Goal: Information Seeking & Learning: Learn about a topic

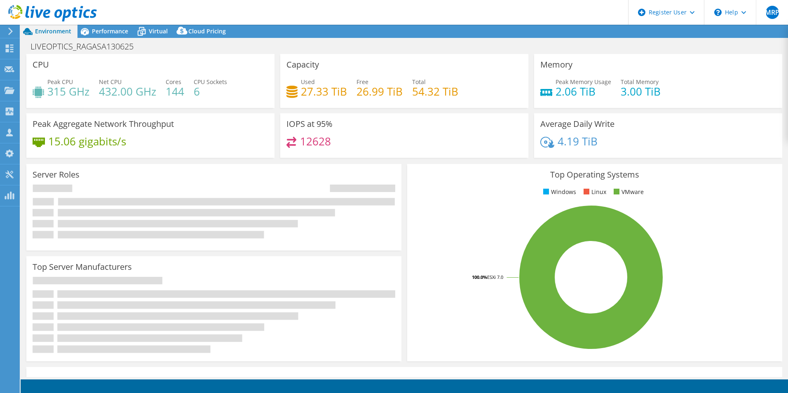
select select "USD"
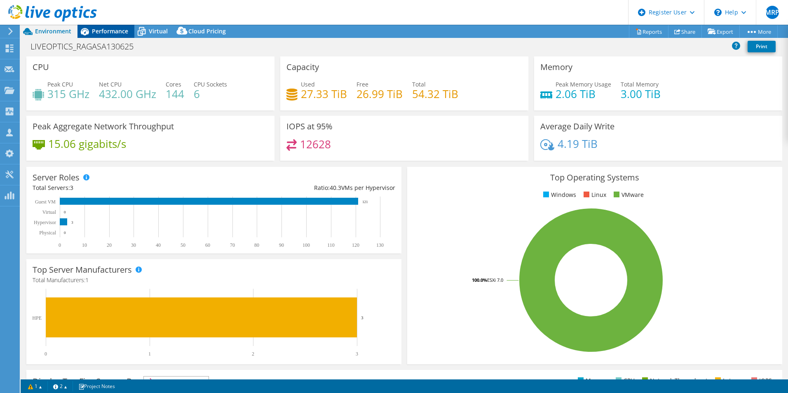
click at [113, 30] on span "Performance" at bounding box center [110, 31] width 36 height 8
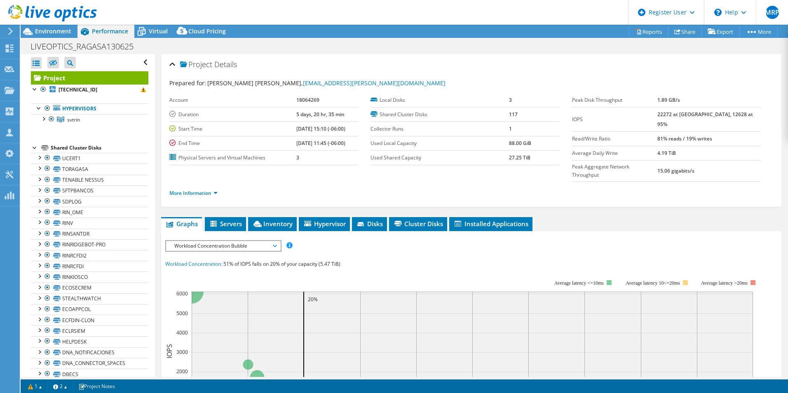
click at [277, 245] on icon at bounding box center [275, 246] width 4 height 2
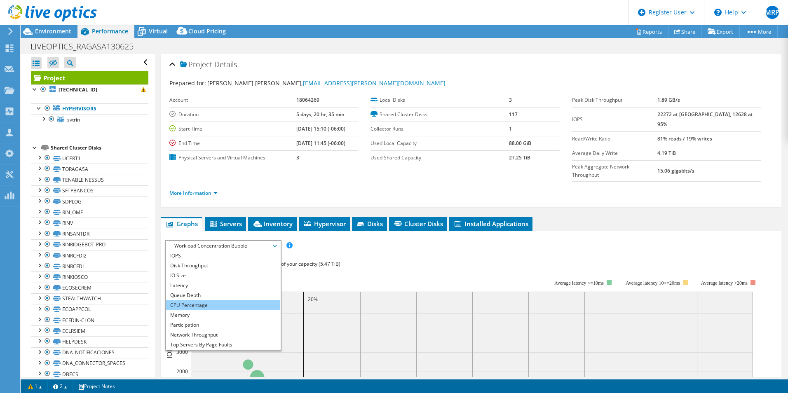
click at [199, 301] on li "CPU Percentage" at bounding box center [223, 306] width 114 height 10
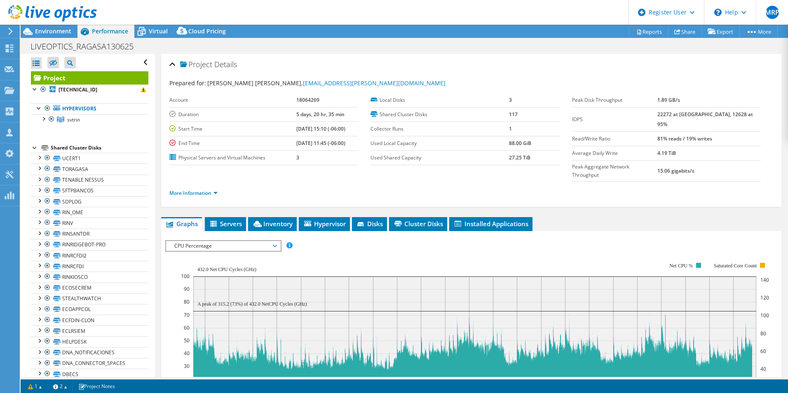
click at [279, 241] on span "CPU Percentage" at bounding box center [223, 246] width 114 height 10
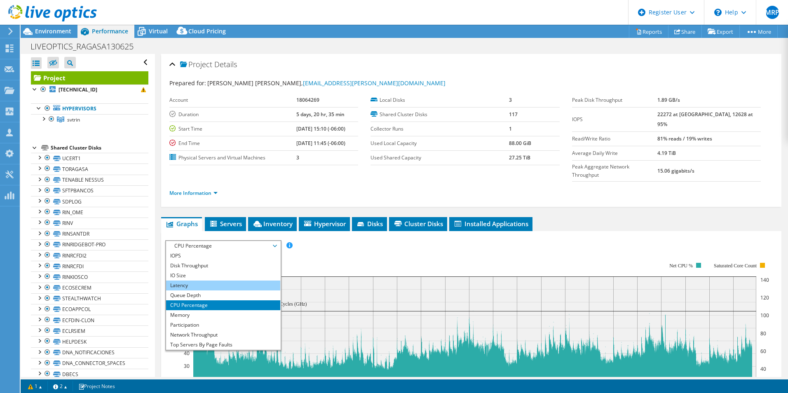
click at [211, 281] on li "Latency" at bounding box center [223, 286] width 114 height 10
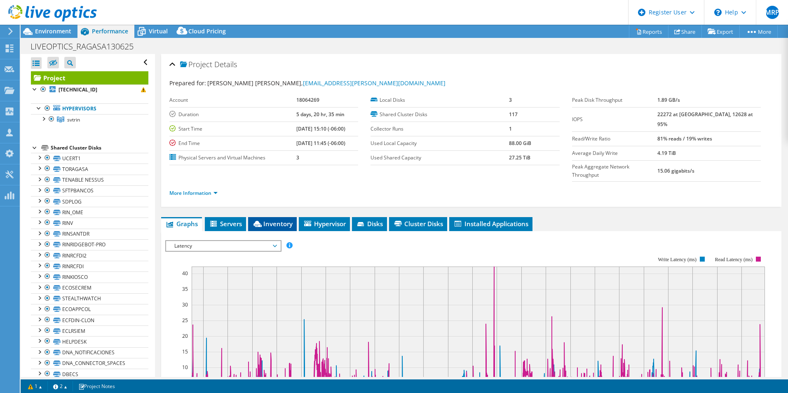
click at [268, 220] on span "Inventory" at bounding box center [272, 224] width 40 height 8
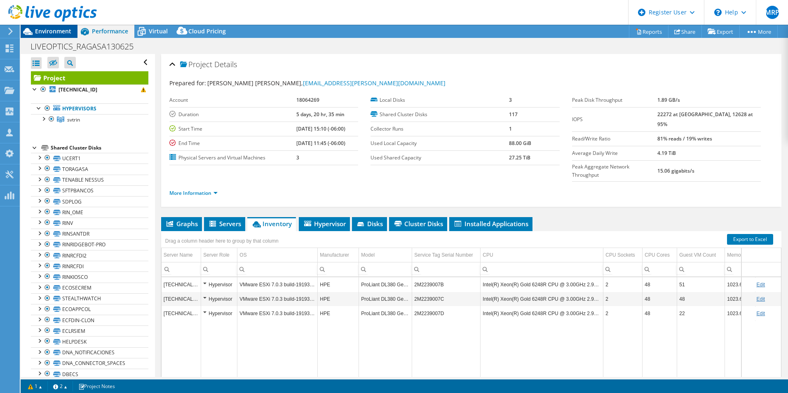
click at [53, 33] on span "Environment" at bounding box center [53, 31] width 36 height 8
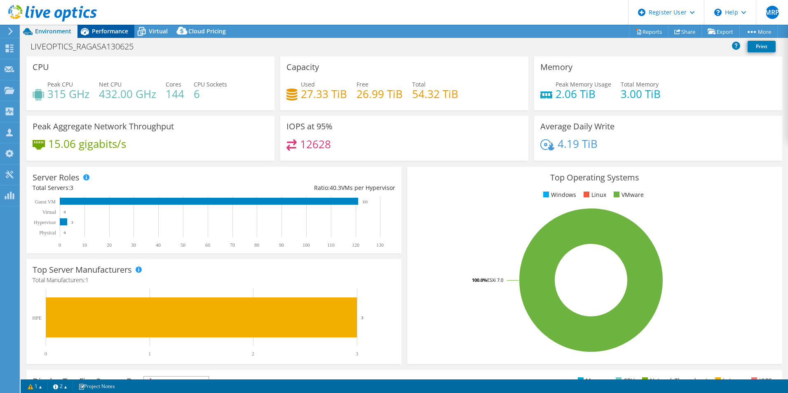
click at [115, 28] on span "Performance" at bounding box center [110, 31] width 36 height 8
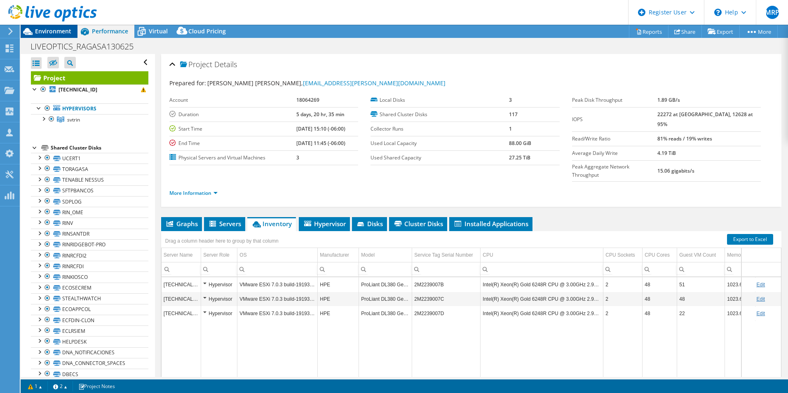
click at [55, 32] on span "Environment" at bounding box center [53, 31] width 36 height 8
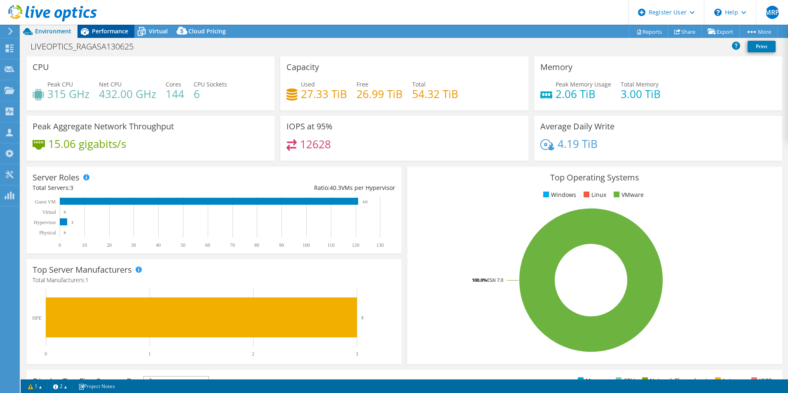
click at [125, 28] on span "Performance" at bounding box center [110, 31] width 36 height 8
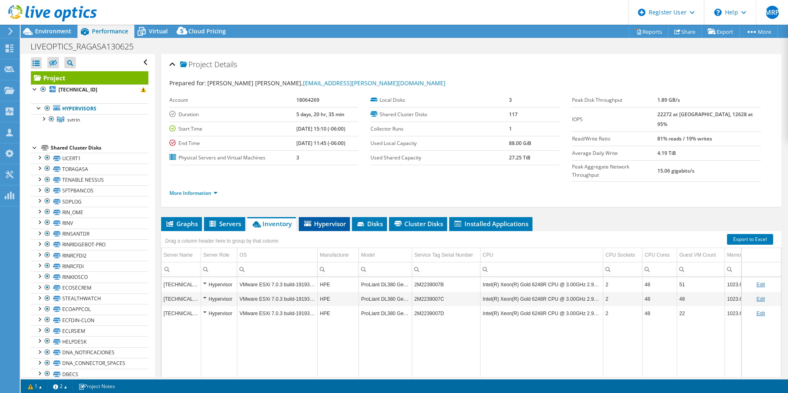
click at [327, 217] on li "Hypervisor" at bounding box center [324, 224] width 51 height 14
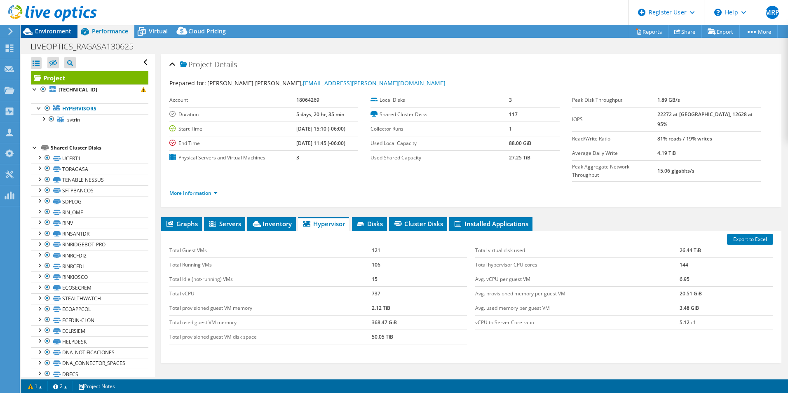
click at [61, 31] on span "Environment" at bounding box center [53, 31] width 36 height 8
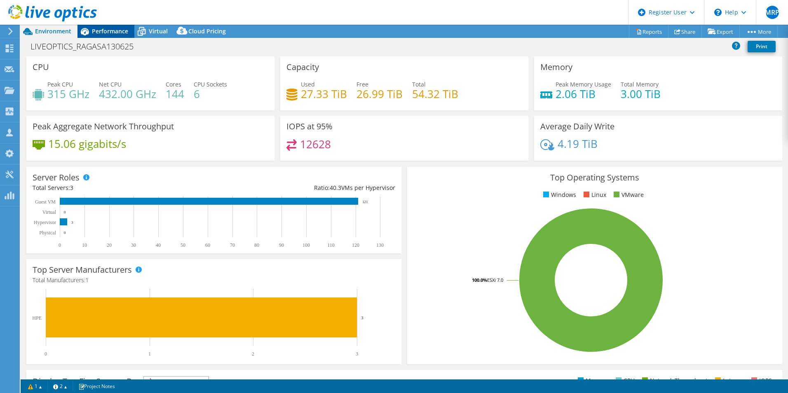
click at [108, 31] on span "Performance" at bounding box center [110, 31] width 36 height 8
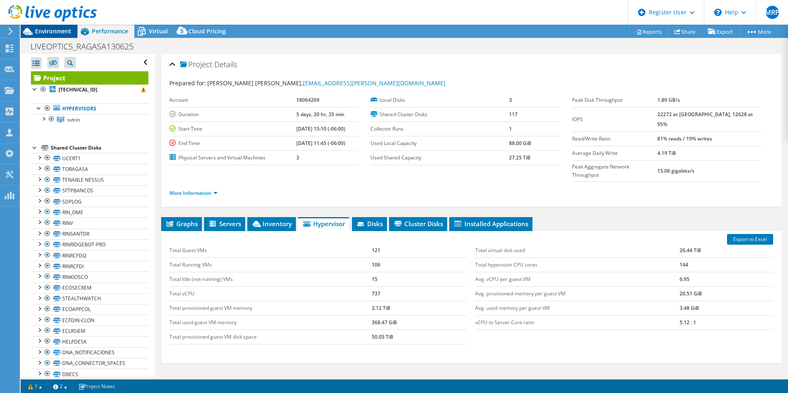
click at [54, 31] on span "Environment" at bounding box center [53, 31] width 36 height 8
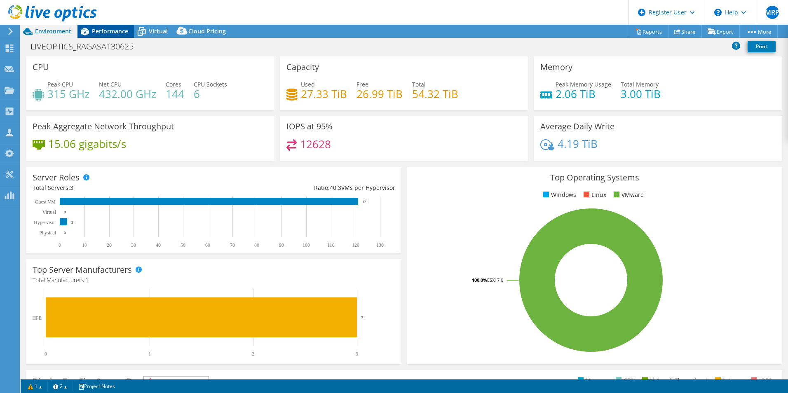
click at [98, 30] on span "Performance" at bounding box center [110, 31] width 36 height 8
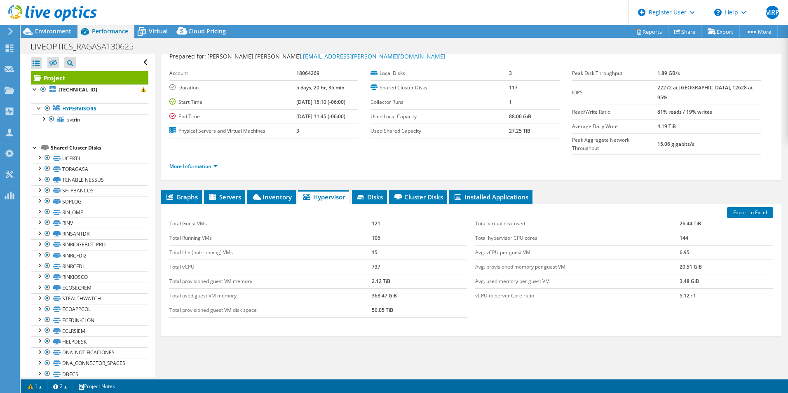
scroll to position [44, 0]
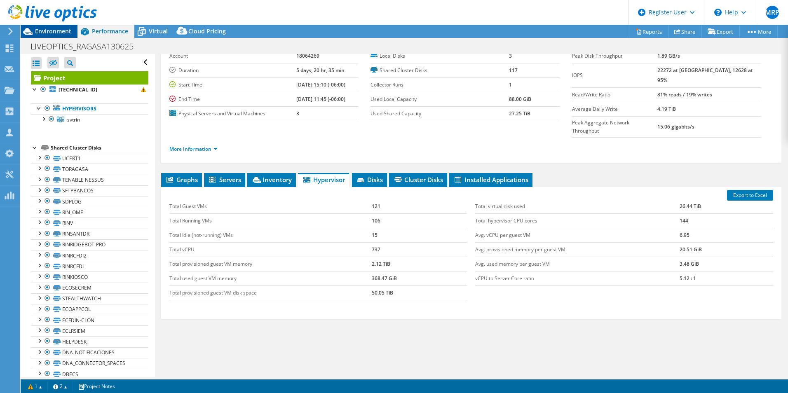
click at [49, 29] on span "Environment" at bounding box center [53, 31] width 36 height 8
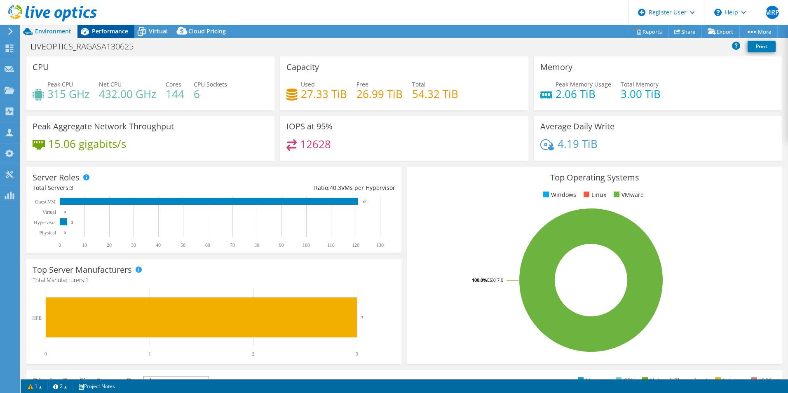
click at [108, 32] on span "Performance" at bounding box center [110, 31] width 36 height 8
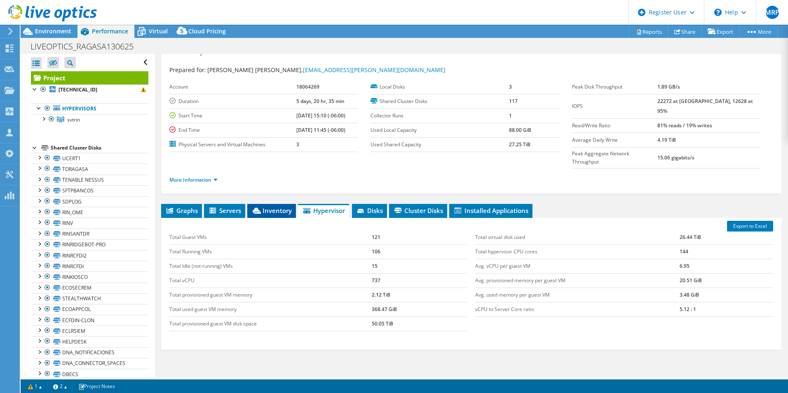
scroll to position [0, 0]
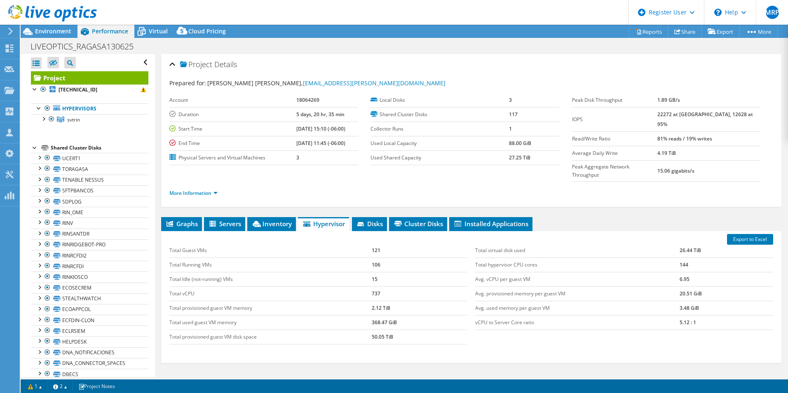
click at [45, 27] on div at bounding box center [48, 14] width 97 height 28
click at [50, 27] on div at bounding box center [48, 14] width 97 height 28
click at [51, 33] on span "Environment" at bounding box center [53, 31] width 36 height 8
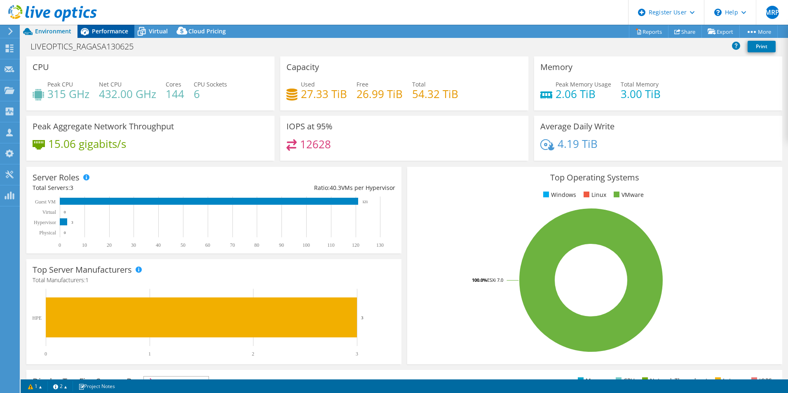
click at [104, 28] on span "Performance" at bounding box center [110, 31] width 36 height 8
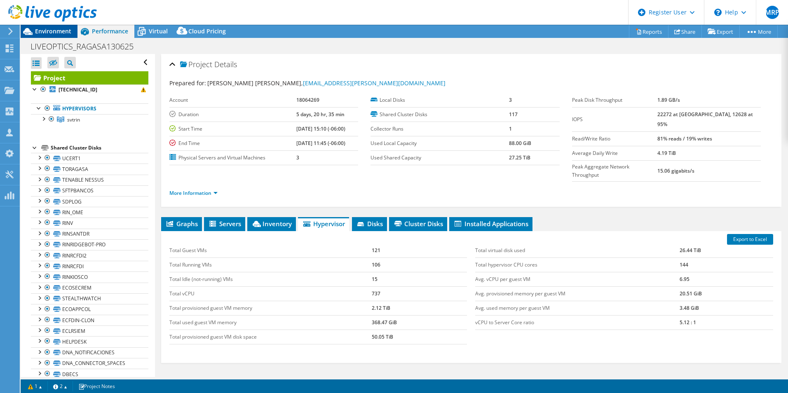
click at [67, 31] on span "Environment" at bounding box center [53, 31] width 36 height 8
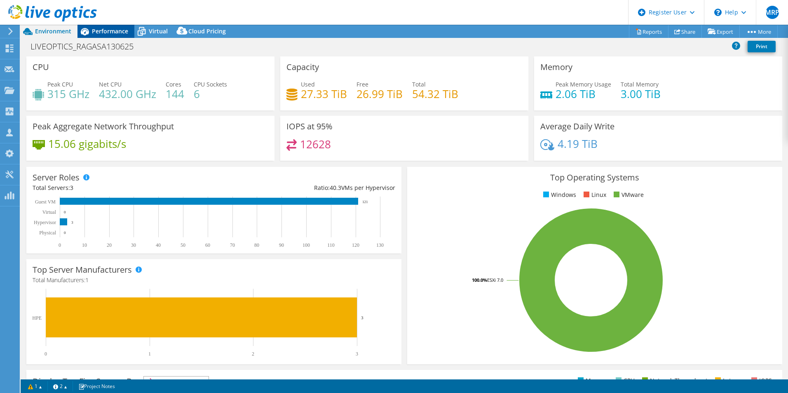
click at [106, 37] on div "Performance" at bounding box center [106, 31] width 57 height 13
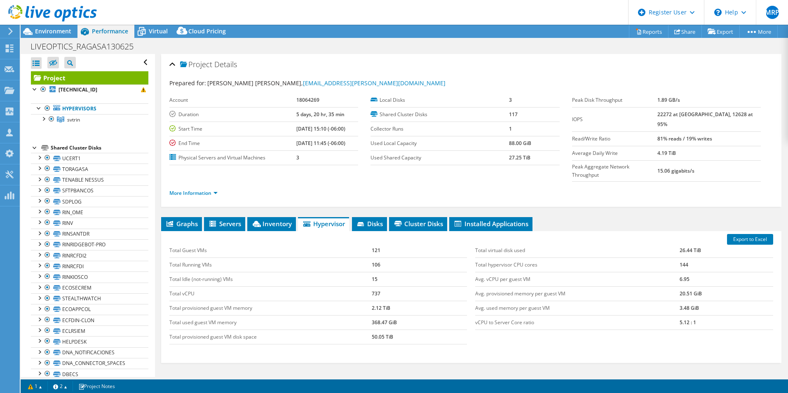
click at [374, 330] on td "50.05 TiB" at bounding box center [420, 337] width 96 height 14
click at [45, 29] on span "Environment" at bounding box center [53, 31] width 36 height 8
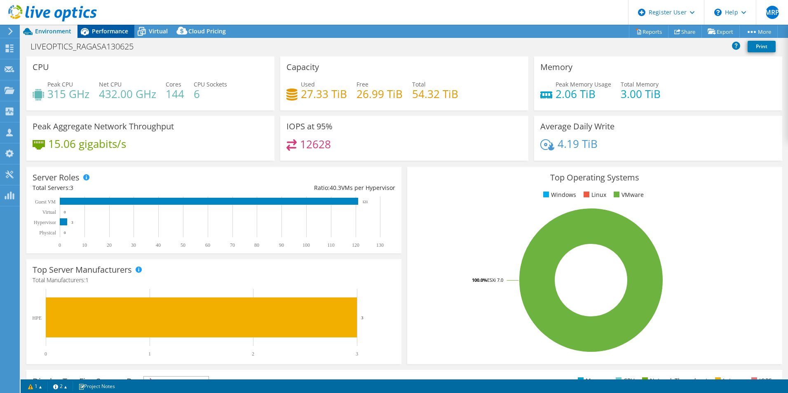
click at [103, 34] on span "Performance" at bounding box center [110, 31] width 36 height 8
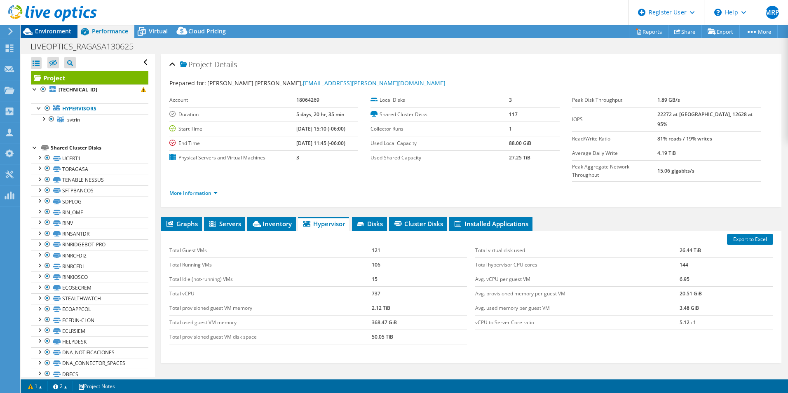
click at [66, 30] on span "Environment" at bounding box center [53, 31] width 36 height 8
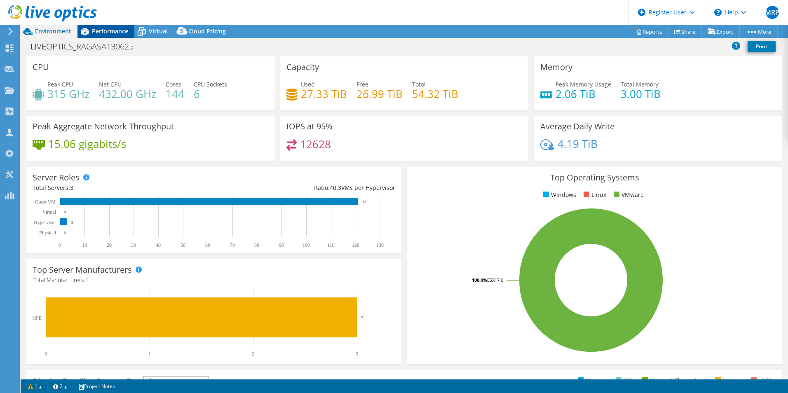
click at [107, 30] on span "Performance" at bounding box center [110, 31] width 36 height 8
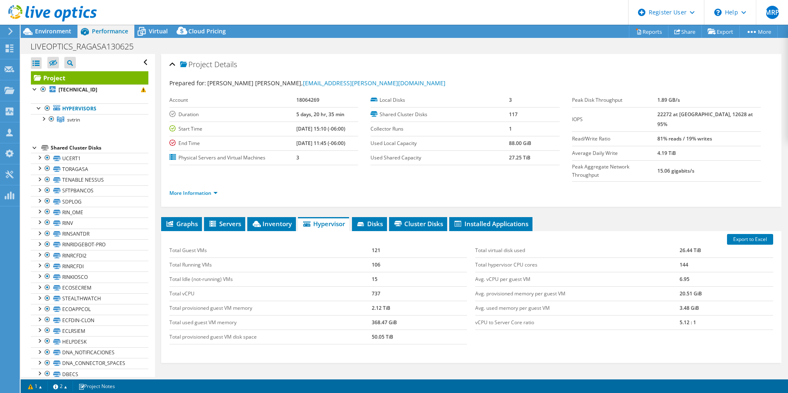
click at [49, 26] on div at bounding box center [48, 14] width 97 height 28
click at [48, 33] on span "Environment" at bounding box center [53, 31] width 36 height 8
